Goal: Task Accomplishment & Management: Use online tool/utility

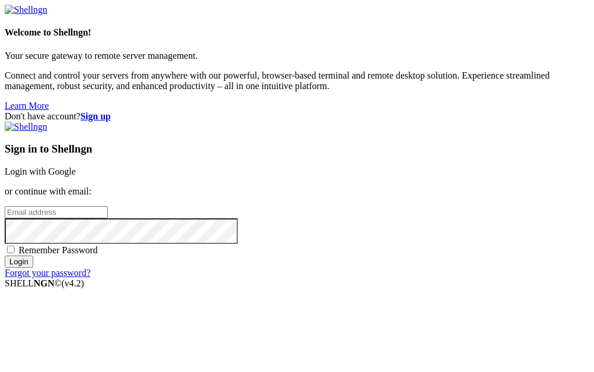
click at [76, 167] on link "Login with Google" at bounding box center [40, 172] width 71 height 10
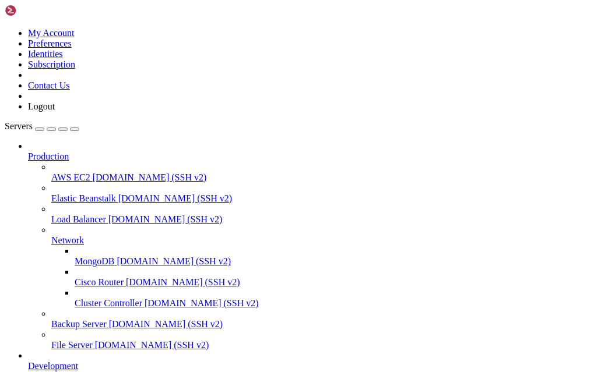
click at [51, 235] on icon at bounding box center [51, 235] width 0 height 0
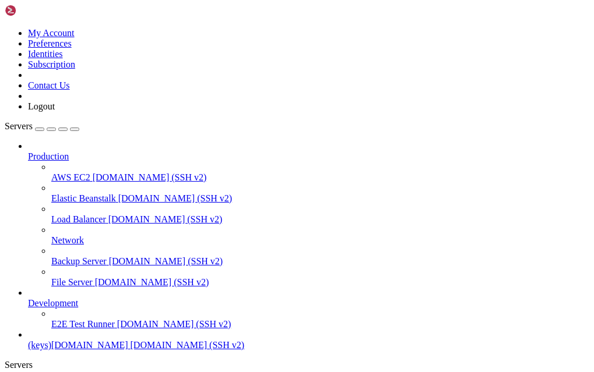
click at [28, 152] on icon at bounding box center [28, 152] width 0 height 0
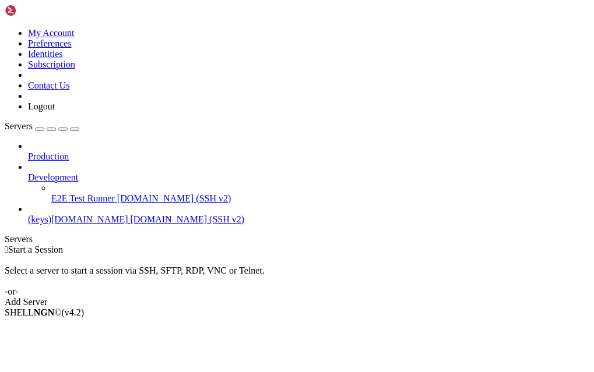
click at [28, 173] on icon at bounding box center [28, 173] width 0 height 0
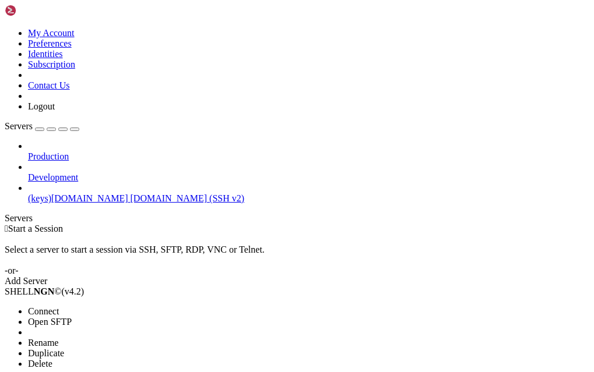
click at [59, 307] on span "Connect" at bounding box center [43, 312] width 31 height 10
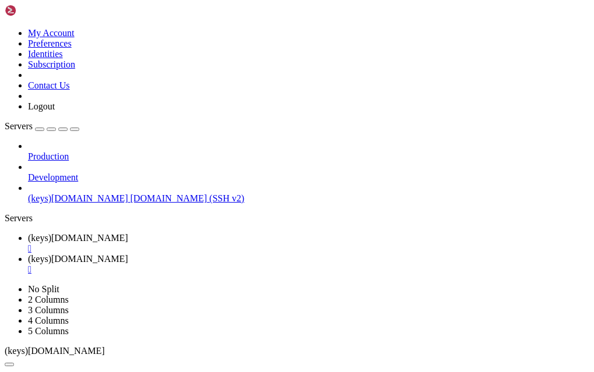
type input "/home/[PERSON_NAME]"
drag, startPoint x: 352, startPoint y: 13, endPoint x: 336, endPoint y: 15, distance: 15.8
click at [351, 265] on div "" at bounding box center [308, 270] width 561 height 10
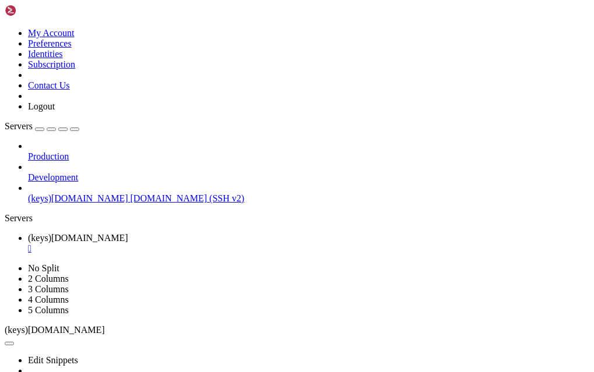
drag, startPoint x: 180, startPoint y: 614, endPoint x: 140, endPoint y: 617, distance: 39.2
